Goal: Task Accomplishment & Management: Complete application form

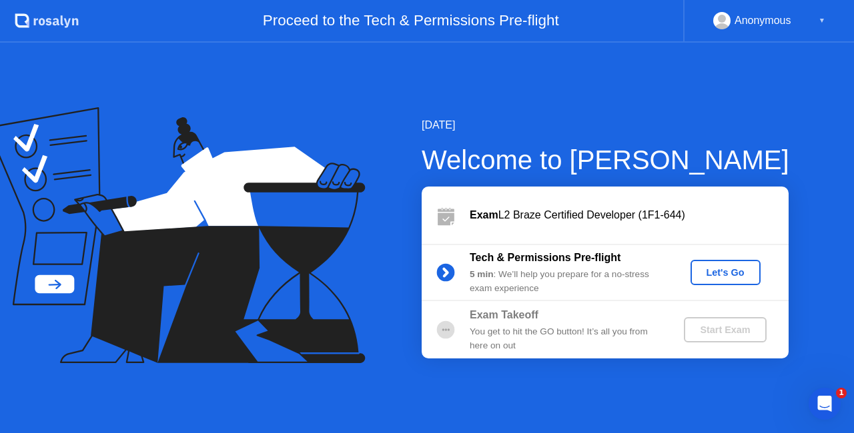
click at [712, 259] on div "Tech & Permissions Pre-flight 5 min : We’ll help you prepare for a no-stress ex…" at bounding box center [604, 272] width 367 height 57
click at [719, 273] on div "Let's Go" at bounding box center [725, 272] width 59 height 11
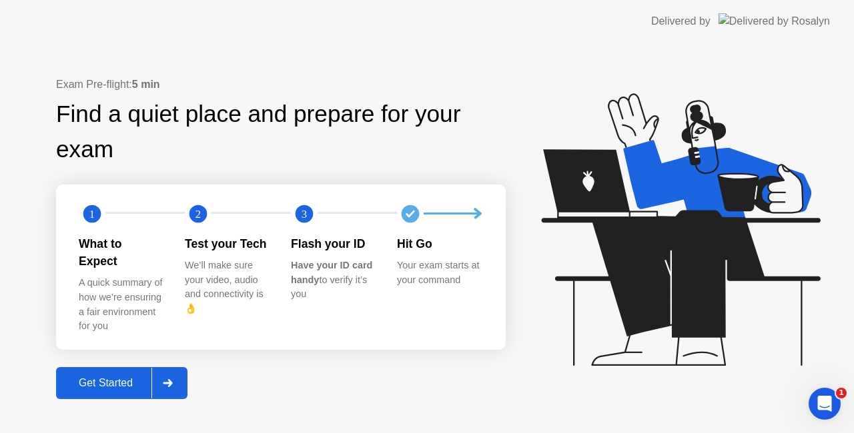
click at [29, 117] on div "Exam Pre-flight: 5 min Find a quiet place and prepare for your exam 1 2 3 What …" at bounding box center [427, 238] width 854 height 391
click at [115, 377] on div "Get Started" at bounding box center [105, 383] width 91 height 12
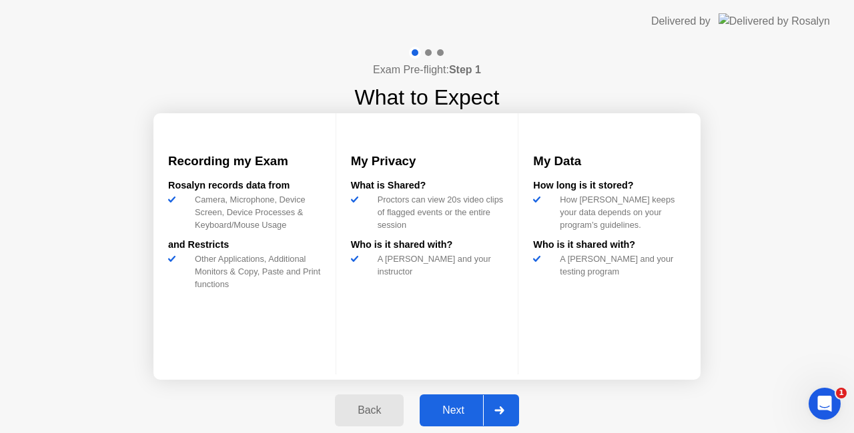
click at [455, 410] on div "Next" at bounding box center [452, 411] width 59 height 12
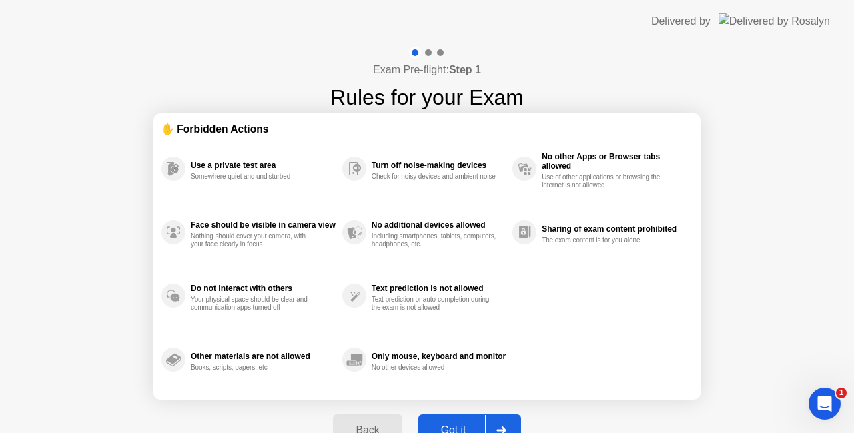
click at [459, 421] on button "Got it" at bounding box center [469, 431] width 103 height 32
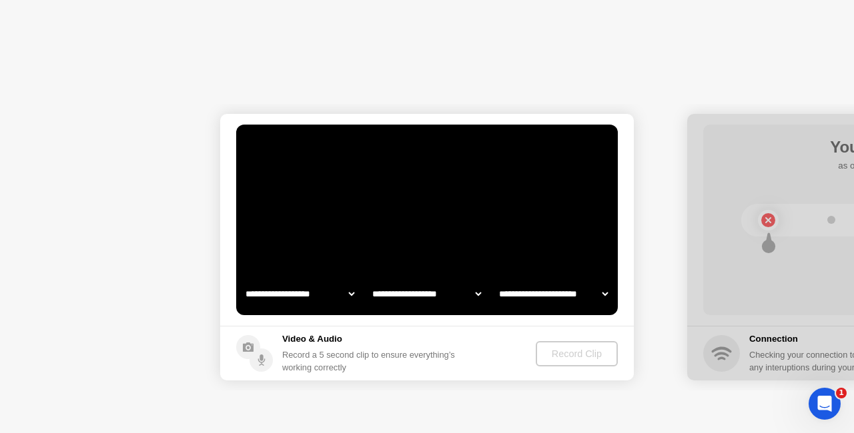
select select "**********"
select select "*******"
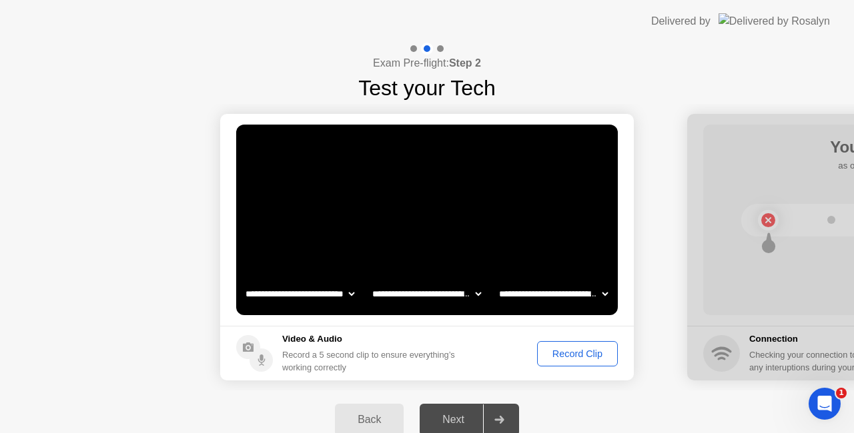
click at [577, 351] on div "Record Clip" at bounding box center [576, 354] width 71 height 11
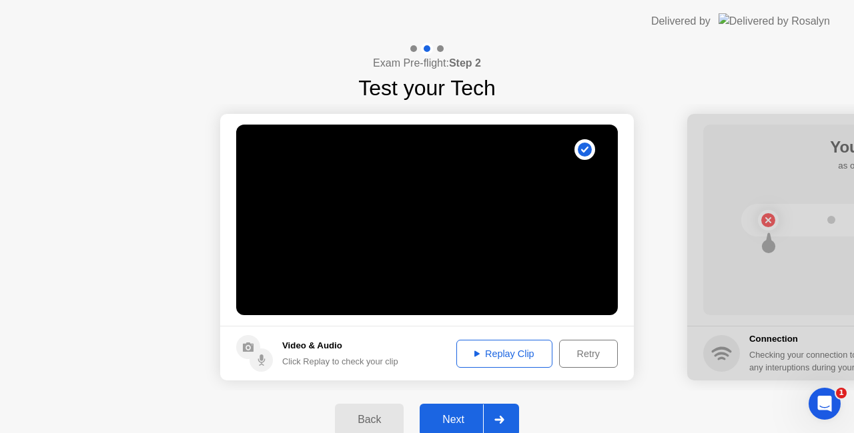
click at [587, 349] on div "Retry" at bounding box center [587, 354] width 49 height 11
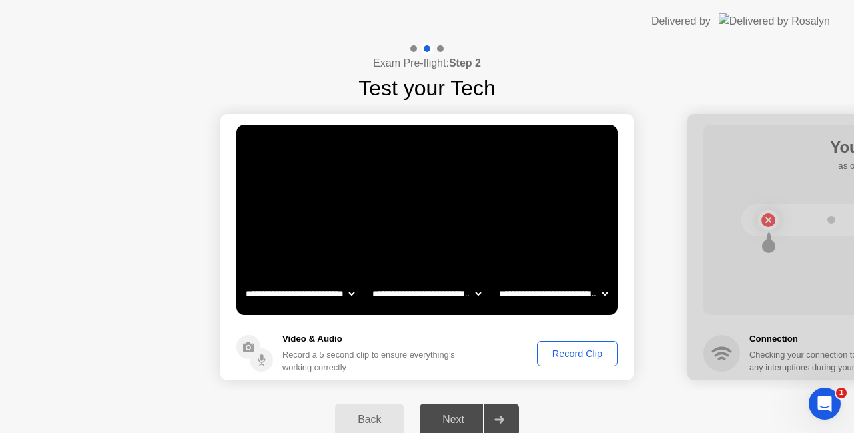
click at [585, 353] on div "Record Clip" at bounding box center [576, 354] width 71 height 11
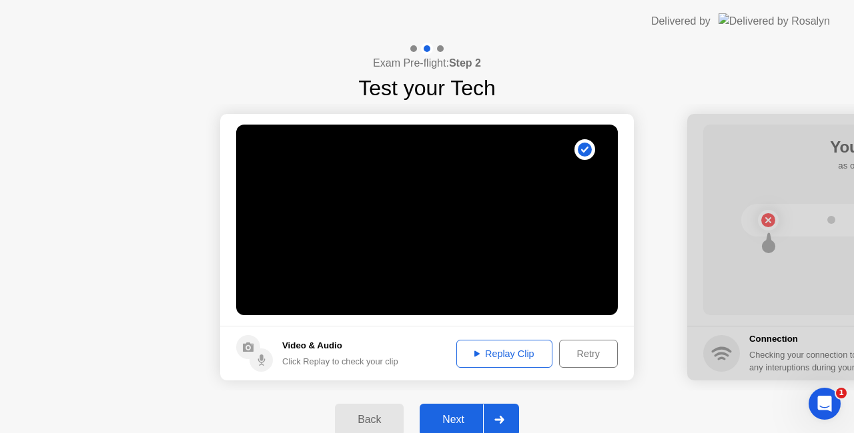
click at [463, 416] on div "Next" at bounding box center [452, 420] width 59 height 12
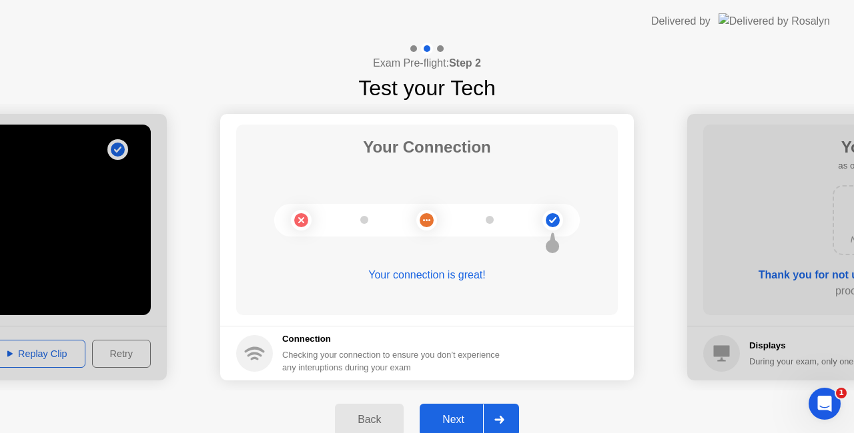
click at [461, 417] on div "Next" at bounding box center [452, 420] width 59 height 12
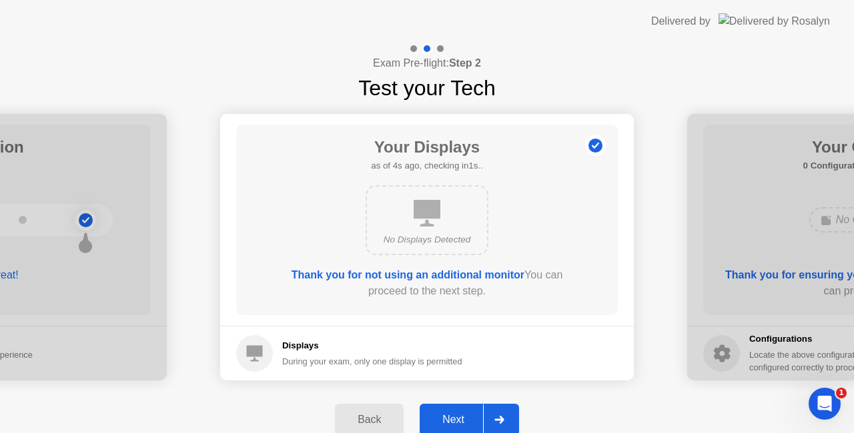
click at [463, 417] on div "Next" at bounding box center [452, 420] width 59 height 12
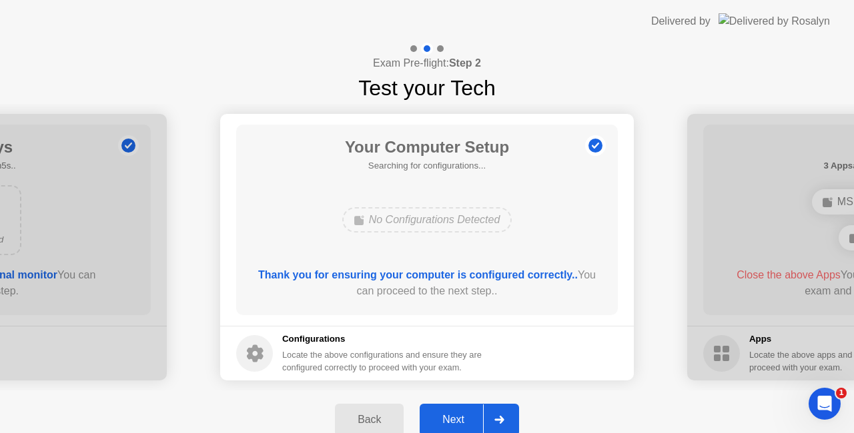
click at [464, 416] on div "Next" at bounding box center [452, 420] width 59 height 12
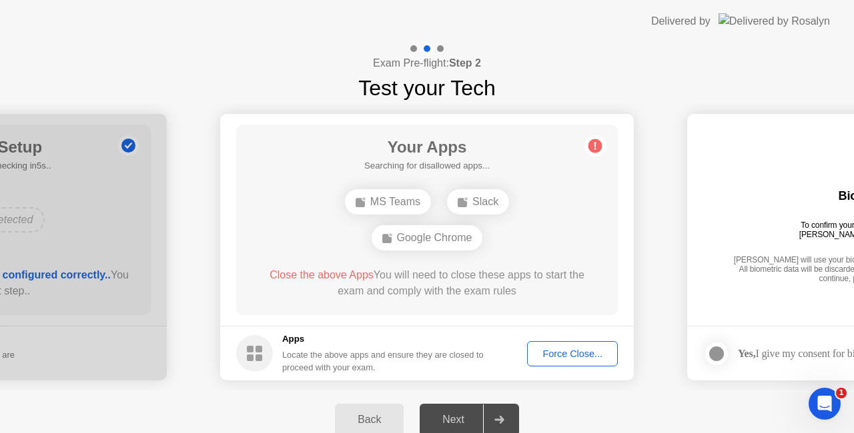
click at [564, 351] on div "Force Close..." at bounding box center [571, 354] width 81 height 11
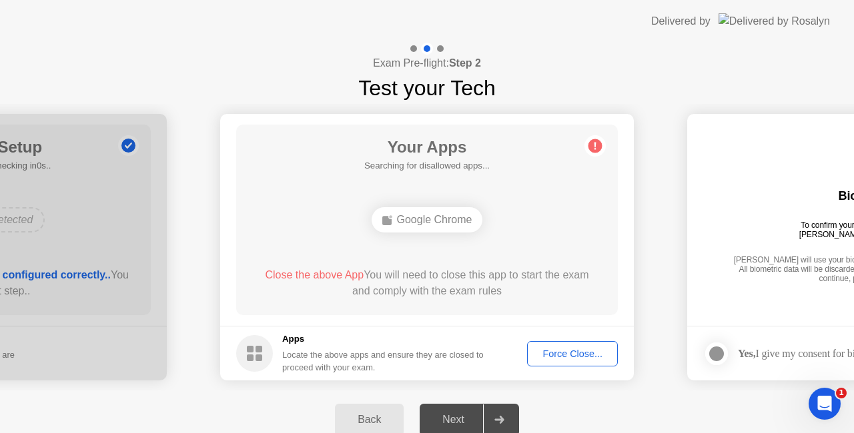
click at [562, 353] on div "Force Close..." at bounding box center [571, 354] width 81 height 11
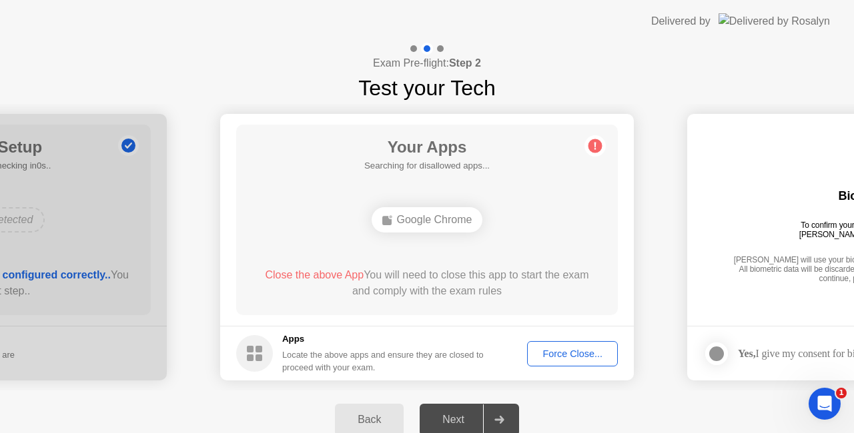
click at [569, 405] on div "Back Next" at bounding box center [427, 420] width 854 height 59
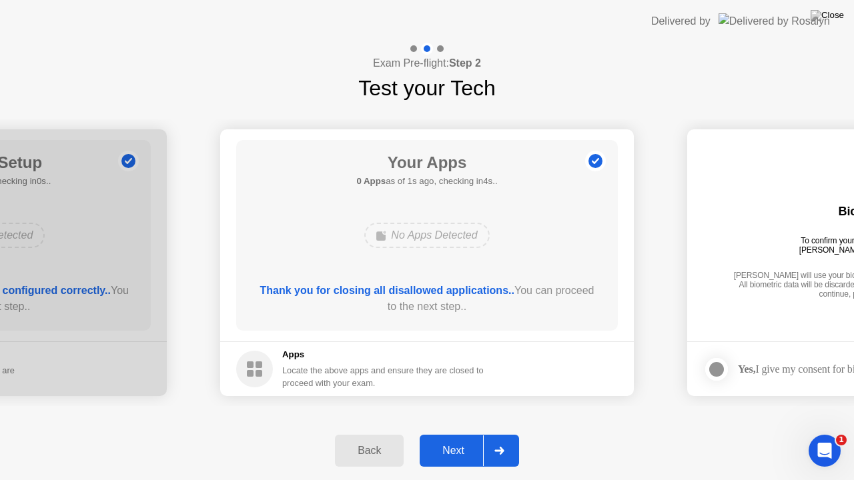
click at [678, 410] on div "**********" at bounding box center [427, 262] width 854 height 317
click at [457, 433] on button "Next" at bounding box center [468, 451] width 99 height 32
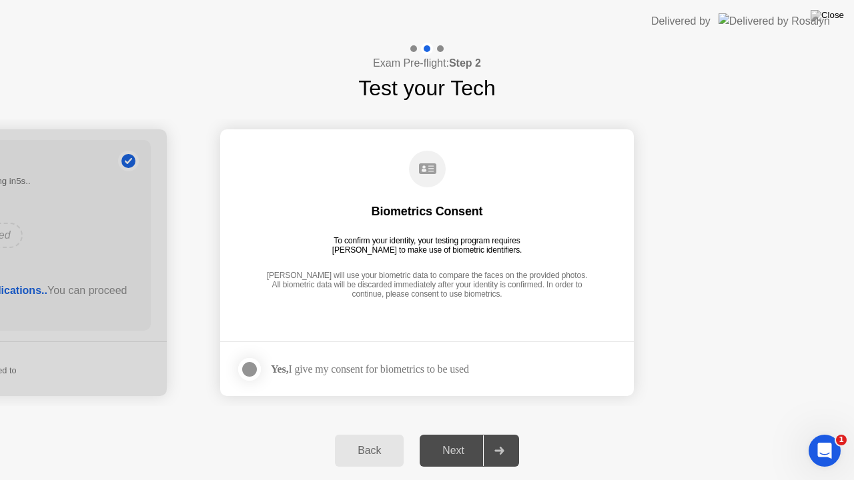
click at [333, 367] on div "Yes, I give my consent for biometrics to be used" at bounding box center [370, 369] width 198 height 13
click at [256, 368] on div at bounding box center [249, 369] width 16 height 16
click at [453, 433] on div "Next" at bounding box center [452, 451] width 59 height 12
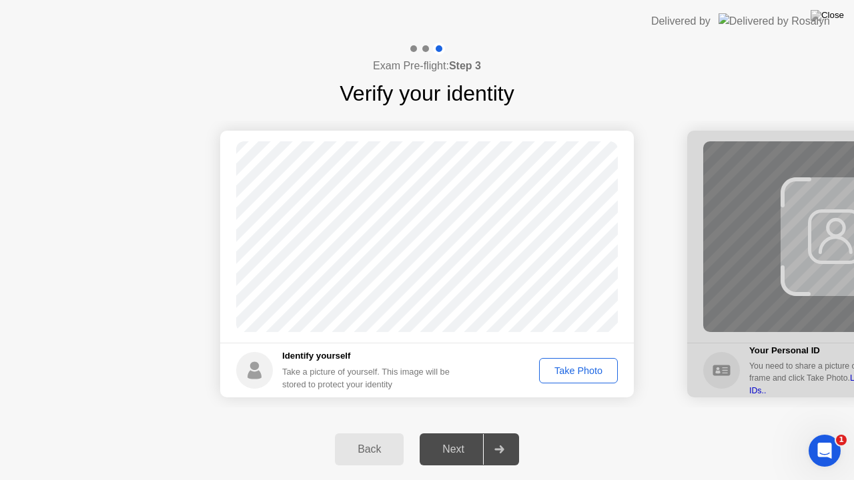
click at [557, 373] on div "Take Photo" at bounding box center [577, 370] width 69 height 11
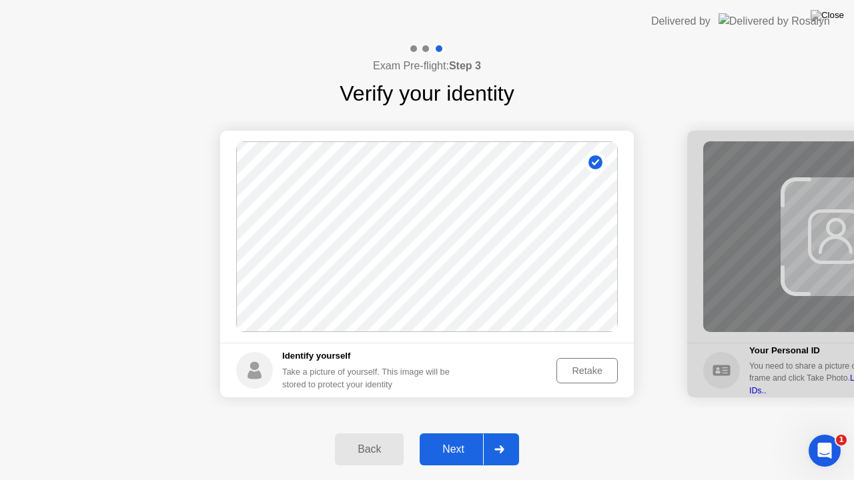
click at [448, 433] on div "Next" at bounding box center [452, 449] width 59 height 12
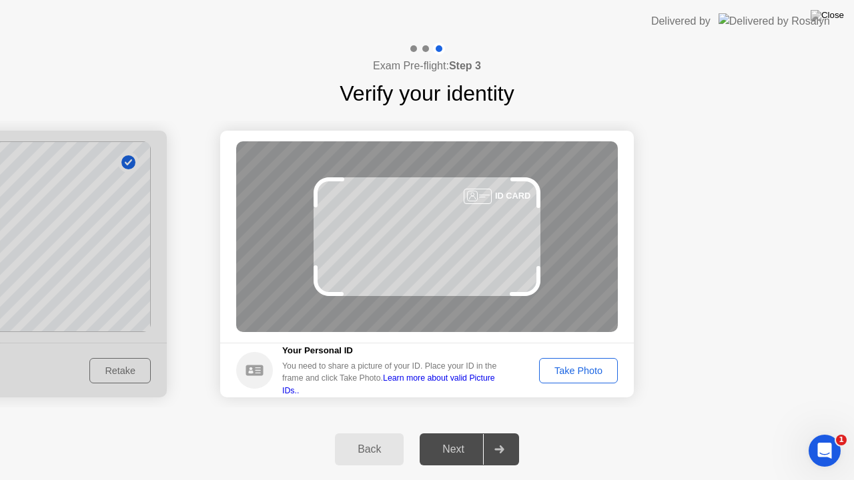
click at [571, 375] on div "Take Photo" at bounding box center [577, 370] width 69 height 11
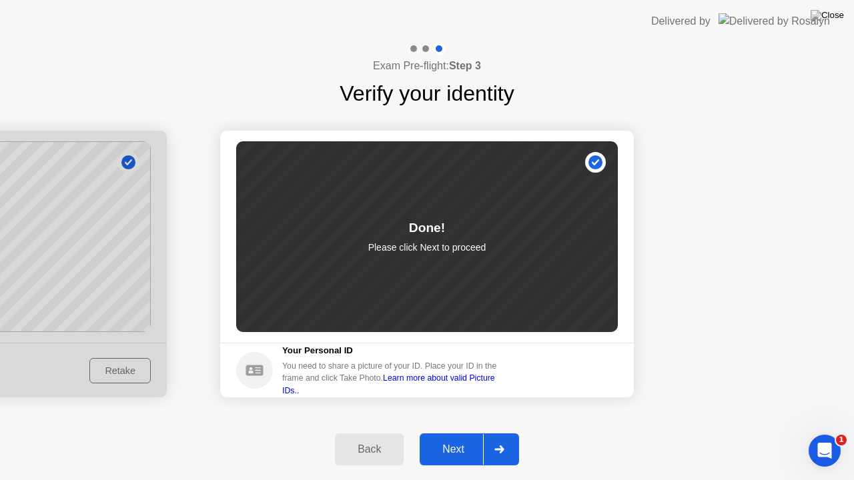
click at [467, 433] on div "Next" at bounding box center [452, 449] width 59 height 12
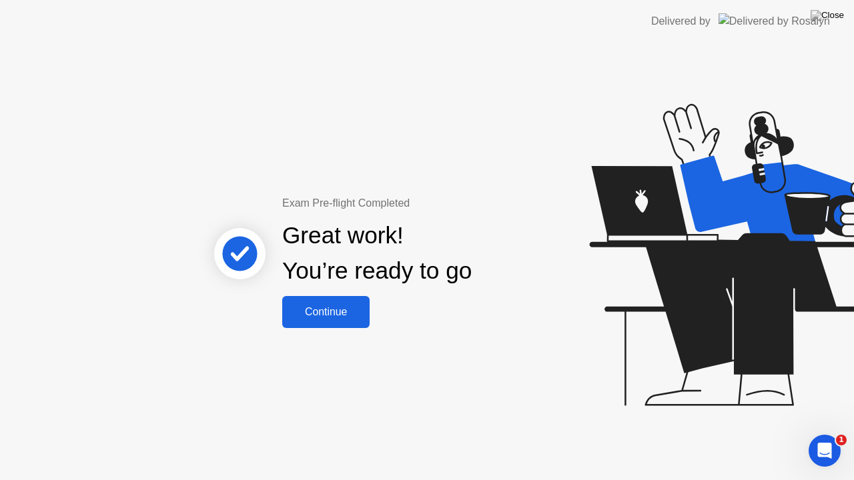
click at [352, 311] on div "Continue" at bounding box center [325, 312] width 79 height 12
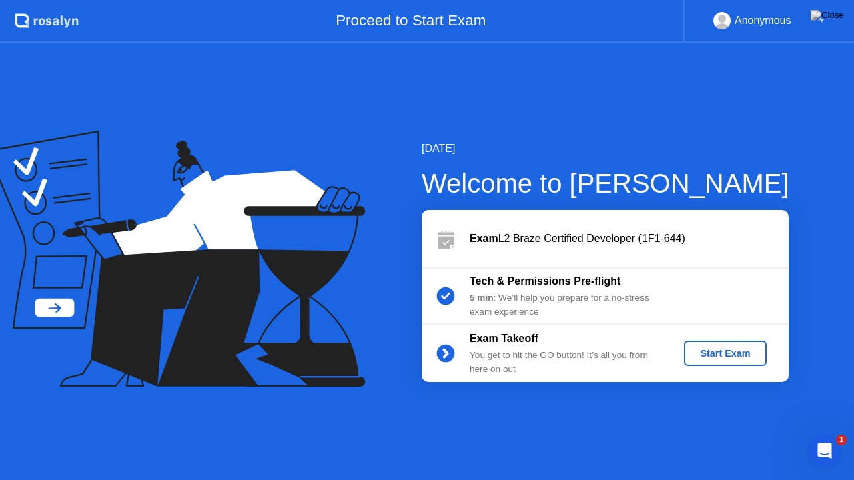
click at [707, 351] on div "Start Exam" at bounding box center [724, 353] width 71 height 11
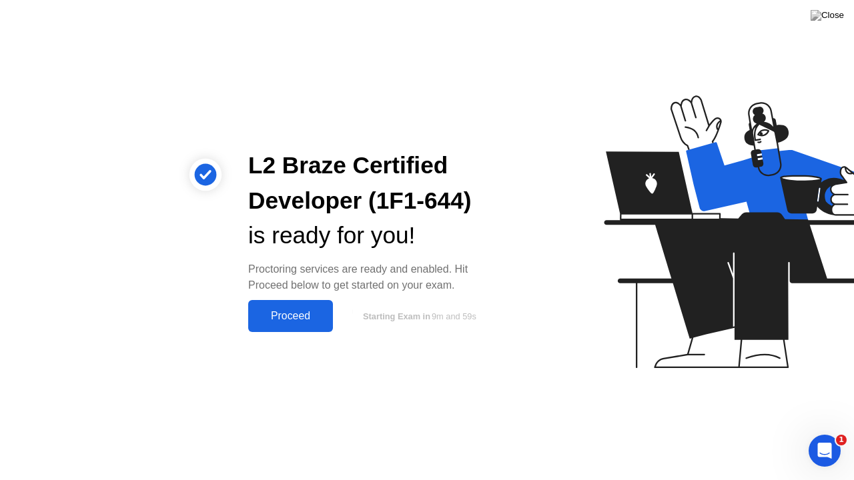
click at [296, 314] on div "Proceed" at bounding box center [290, 316] width 77 height 12
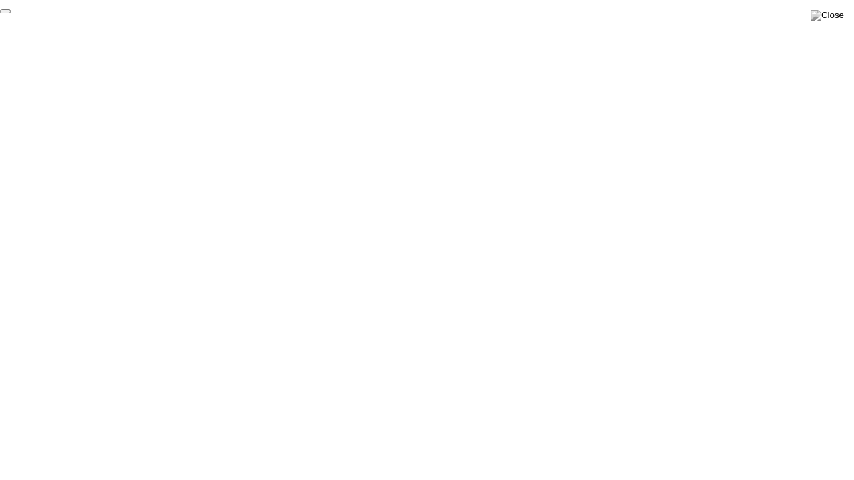
click div "End Proctoring Session"
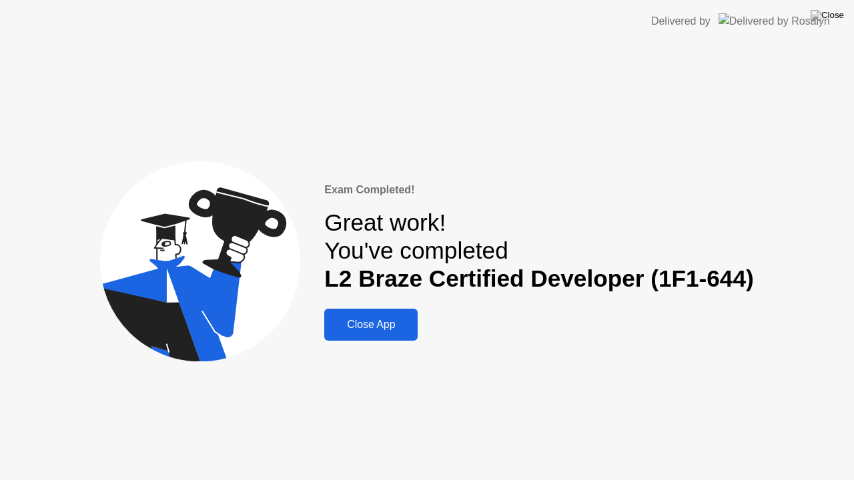
click at [393, 331] on div "Close App" at bounding box center [370, 325] width 85 height 12
